Goal: Check status: Check status

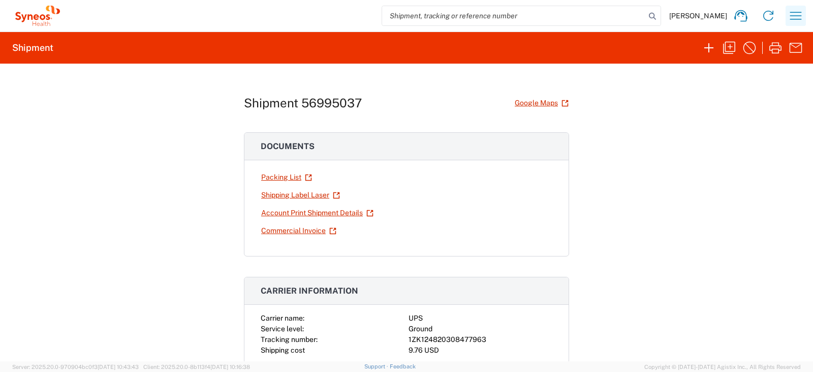
click at [797, 9] on icon "button" at bounding box center [796, 16] width 16 height 16
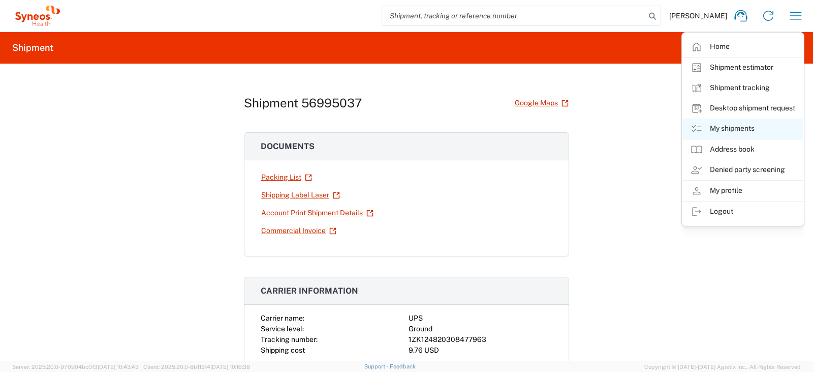
click at [725, 130] on link "My shipments" at bounding box center [743, 128] width 121 height 20
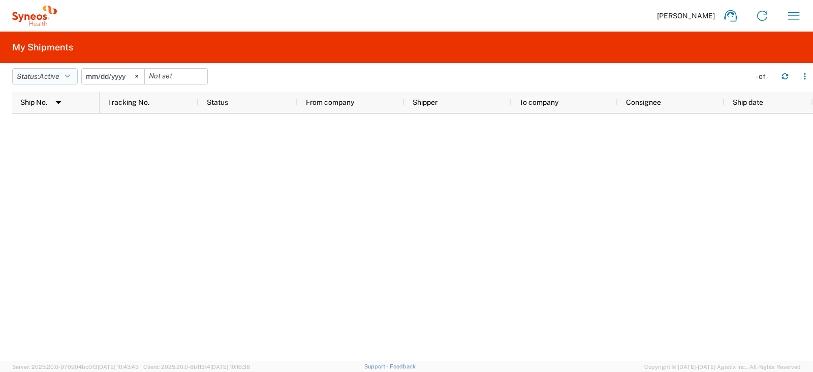
click at [70, 77] on icon "button" at bounding box center [67, 76] width 5 height 7
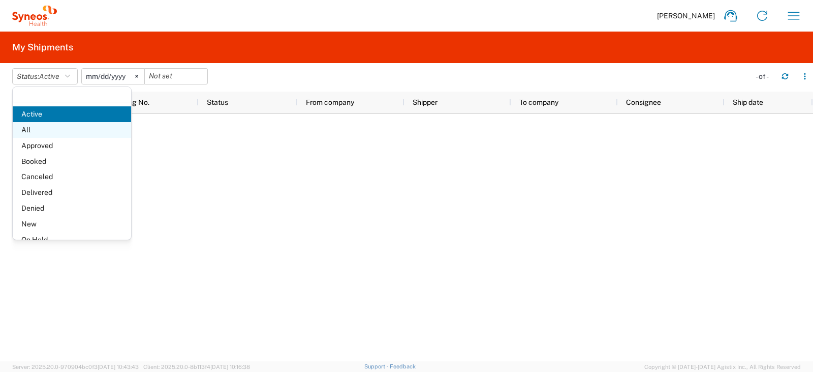
click at [33, 132] on span "All" at bounding box center [72, 130] width 118 height 16
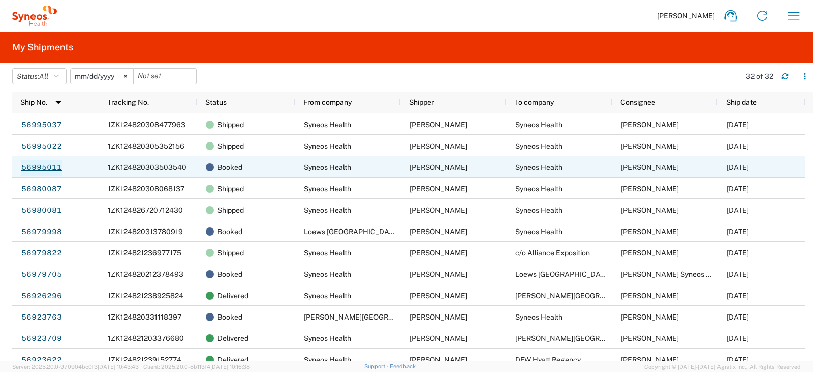
click at [58, 167] on link "56995011" at bounding box center [42, 168] width 42 height 16
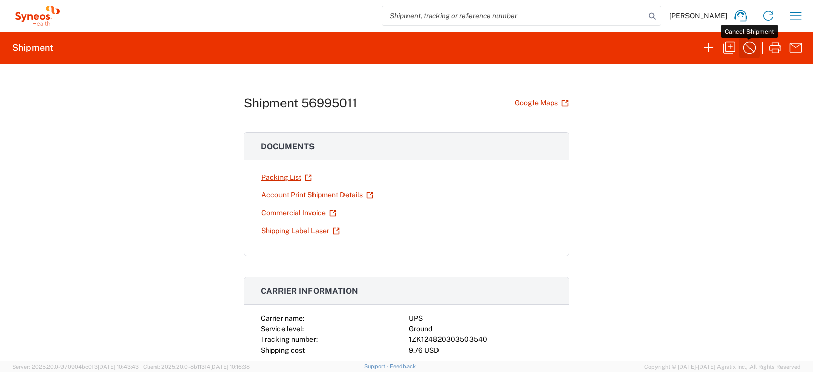
click at [749, 48] on icon "button" at bounding box center [750, 48] width 16 height 16
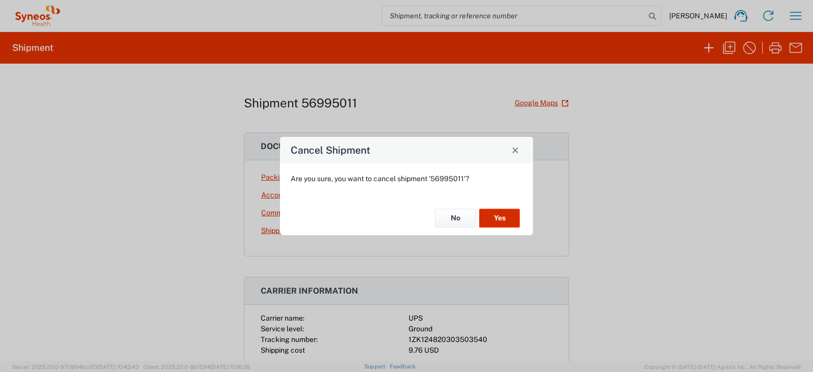
click at [513, 217] on button "Yes" at bounding box center [499, 218] width 41 height 19
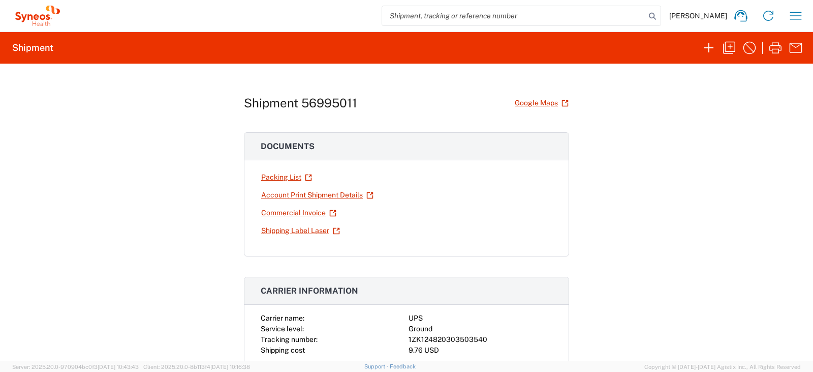
click at [789, 22] on icon "button" at bounding box center [796, 16] width 16 height 16
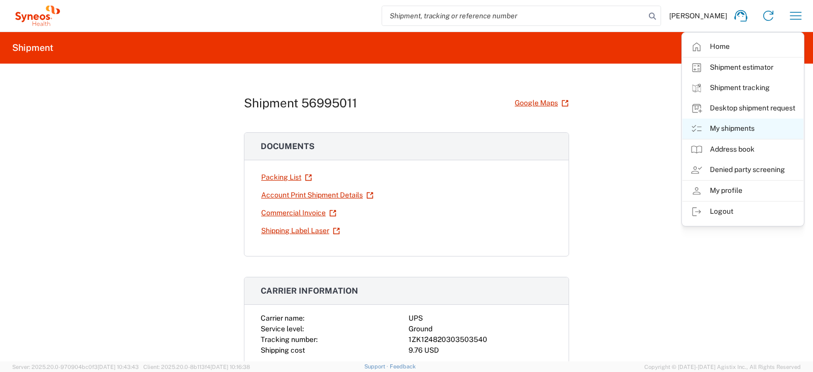
click at [707, 125] on link "My shipments" at bounding box center [743, 128] width 121 height 20
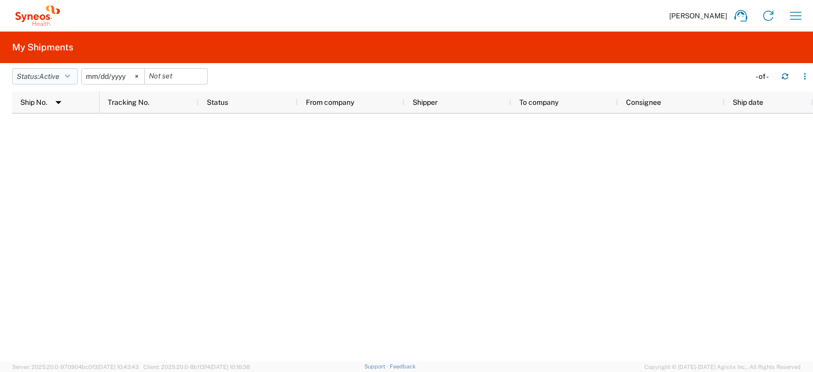
click at [49, 80] on span "Active" at bounding box center [49, 76] width 20 height 8
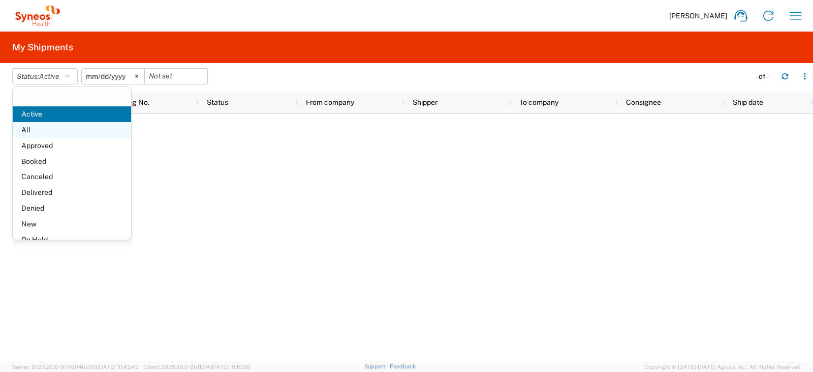
click at [43, 131] on span "All" at bounding box center [72, 130] width 118 height 16
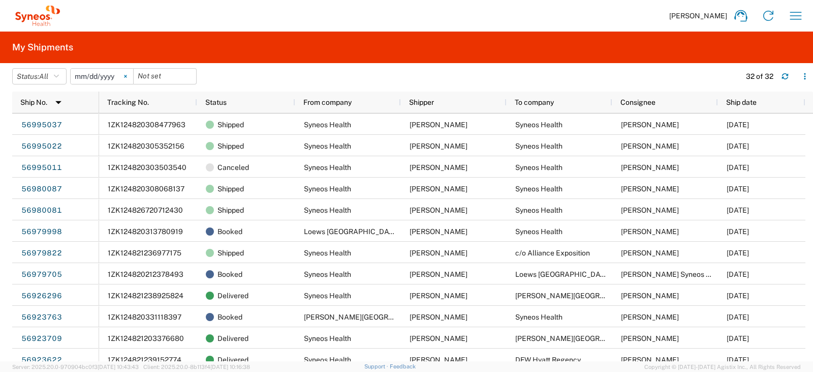
click at [127, 77] on icon at bounding box center [125, 76] width 3 height 3
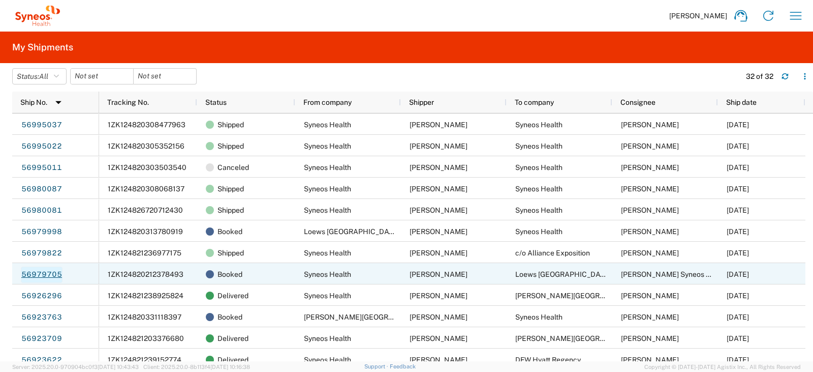
click at [43, 278] on link "56979705" at bounding box center [42, 274] width 42 height 16
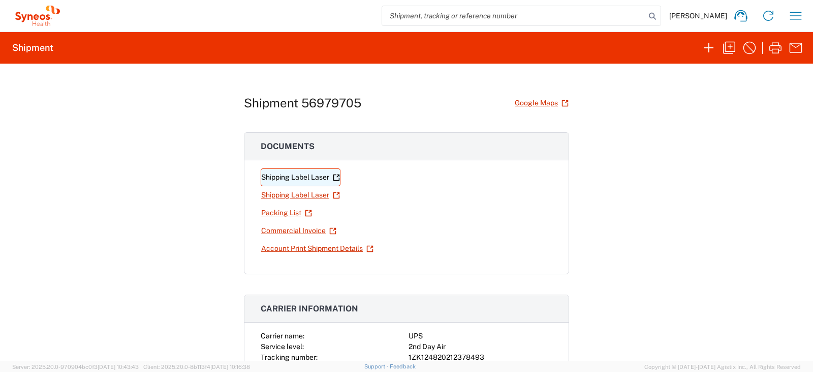
click at [309, 175] on link "Shipping Label Laser" at bounding box center [301, 177] width 80 height 18
click at [295, 192] on link "Shipping Label Laser" at bounding box center [301, 195] width 80 height 18
